Goal: Check status: Check status

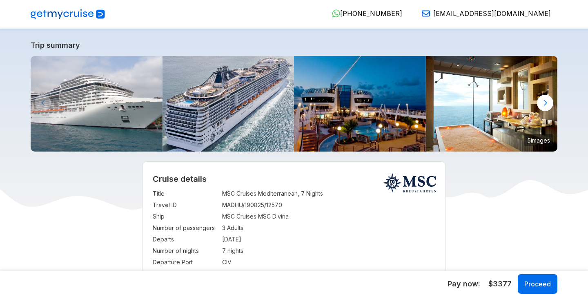
select select "**"
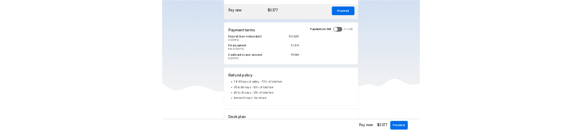
scroll to position [801, 0]
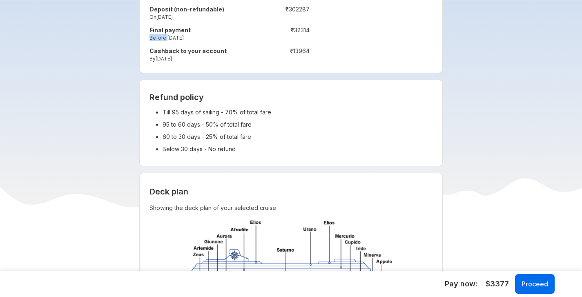
drag, startPoint x: 150, startPoint y: 39, endPoint x: 165, endPoint y: 40, distance: 15.5
click at [165, 40] on small "Before [DATE]" at bounding box center [202, 37] width 107 height 7
copy small "Before"
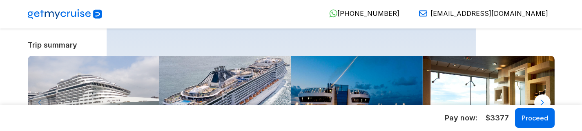
select select "**"
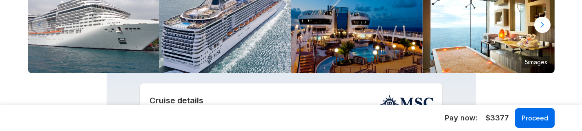
scroll to position [146, 0]
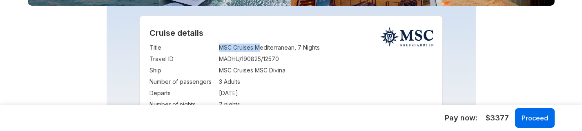
drag, startPoint x: 218, startPoint y: 48, endPoint x: 259, endPoint y: 47, distance: 40.8
click at [259, 48] on tr "Title : MSC Cruises Mediterranean, 7 Nights" at bounding box center [290, 47] width 283 height 11
click at [283, 48] on td "MSC Cruises Mediterranean, 7 Nights" at bounding box center [325, 47] width 213 height 11
copy td "Mediterranean"
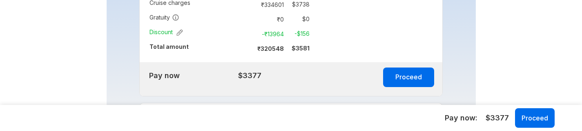
scroll to position [782, 0]
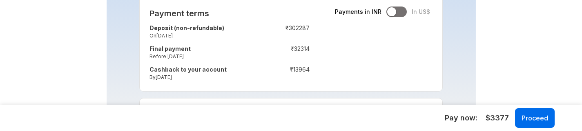
click at [397, 15] on div at bounding box center [396, 12] width 20 height 11
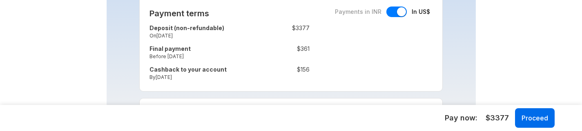
click at [389, 14] on div at bounding box center [396, 12] width 20 height 11
